Goal: Task Accomplishment & Management: Manage account settings

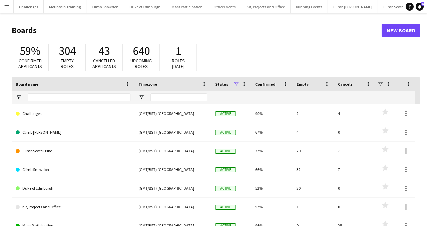
click at [7, 6] on app-icon "Menu" at bounding box center [6, 6] width 5 height 5
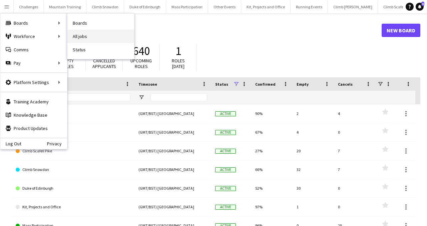
click at [87, 33] on link "All jobs" at bounding box center [100, 36] width 67 height 13
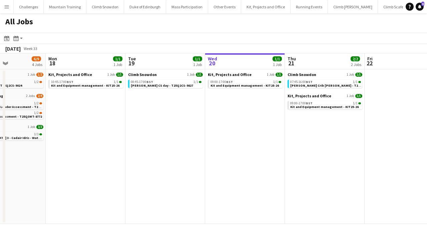
scroll to position [0, 193]
click at [323, 81] on div "07:45-16:00 BST 1/1" at bounding box center [326, 81] width 71 height 3
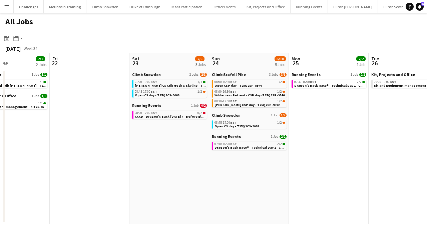
scroll to position [0, 210]
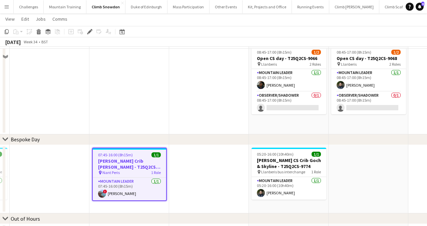
scroll to position [10, 0]
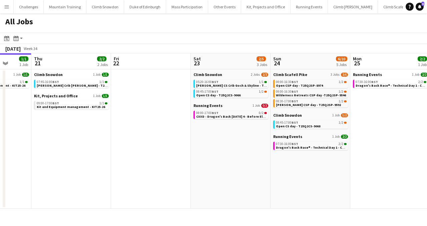
scroll to position [0, 289]
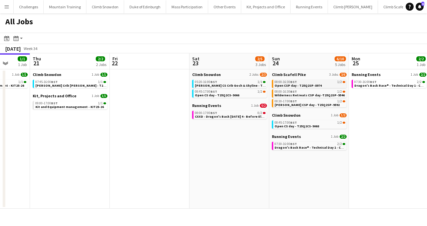
click at [302, 83] on span "Open CSP day - T25Q2SP-8974" at bounding box center [298, 85] width 47 height 4
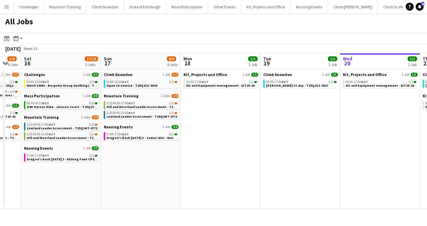
scroll to position [0, 135]
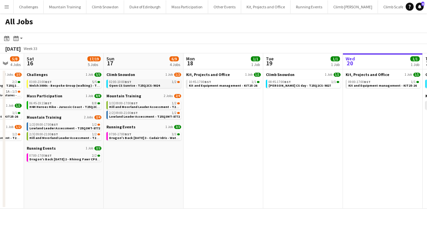
click at [148, 85] on span "Open CS Sunrise - T25Q2CS-9024" at bounding box center [134, 85] width 51 height 4
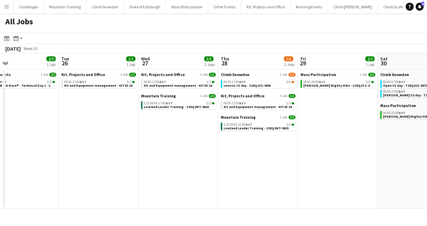
scroll to position [0, 261]
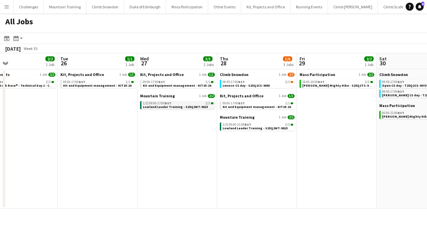
click at [179, 105] on span "Lowland Leader Training - S25Q2MT-9815" at bounding box center [175, 107] width 65 height 4
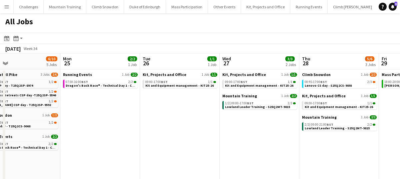
scroll to position [0, 171]
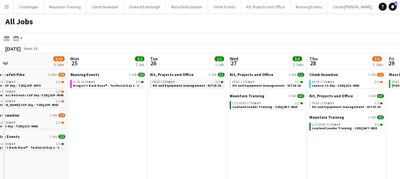
click at [186, 83] on span "Kit and Equipment management - KIT25-26" at bounding box center [187, 85] width 68 height 4
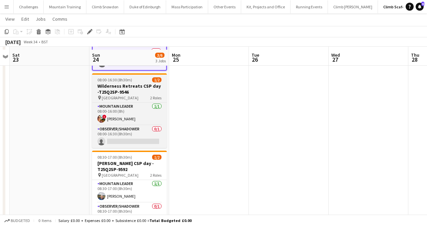
scroll to position [86, 0]
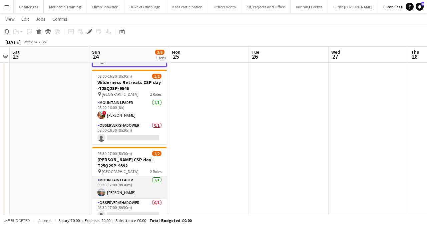
click at [125, 187] on app-card-role "Mountain Leader 1/1 08:30-17:00 (8h30m) STEFAN MILANEC" at bounding box center [129, 187] width 75 height 23
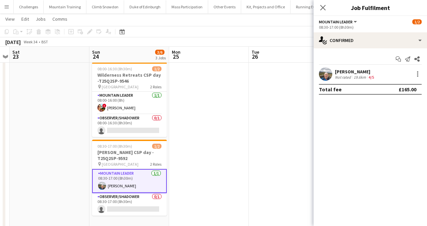
click at [355, 70] on div "STEFAN MILANEC" at bounding box center [355, 72] width 40 height 6
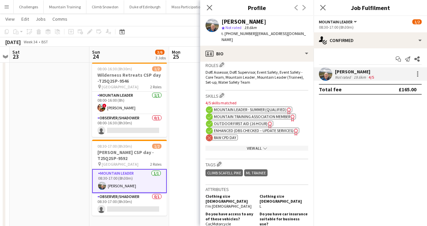
scroll to position [226, 0]
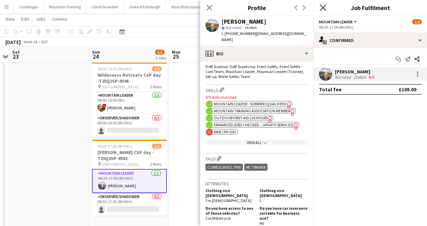
click at [323, 9] on icon at bounding box center [323, 7] width 6 height 6
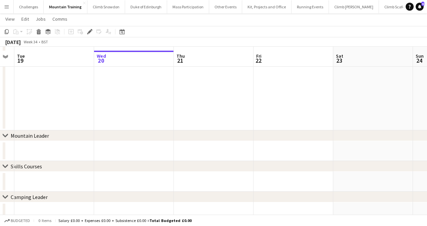
scroll to position [238, 0]
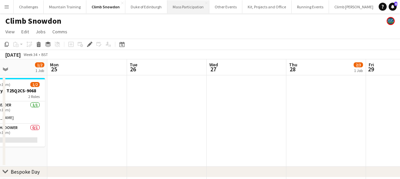
scroll to position [0, 274]
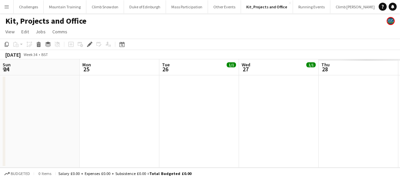
scroll to position [0, 230]
